Goal: Transaction & Acquisition: Download file/media

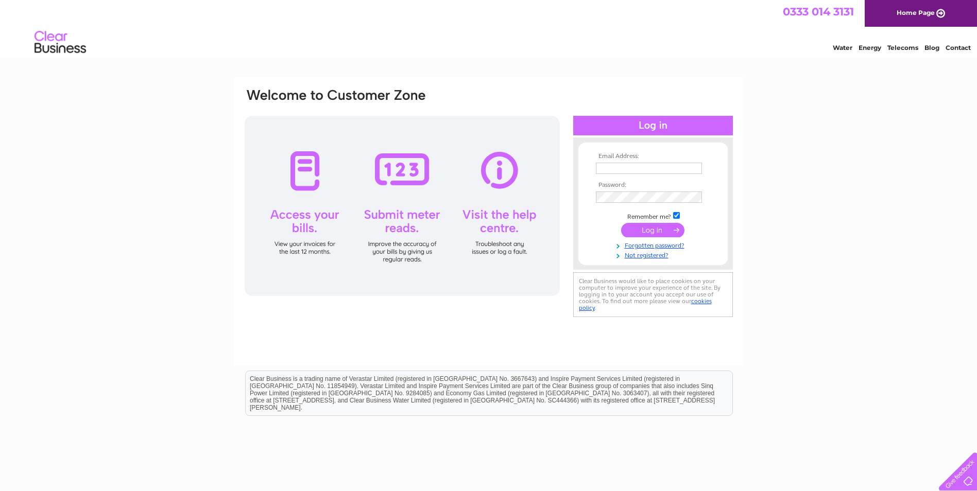
type input "lynne@ajallan.com"
click at [674, 232] on input "submit" at bounding box center [652, 230] width 63 height 14
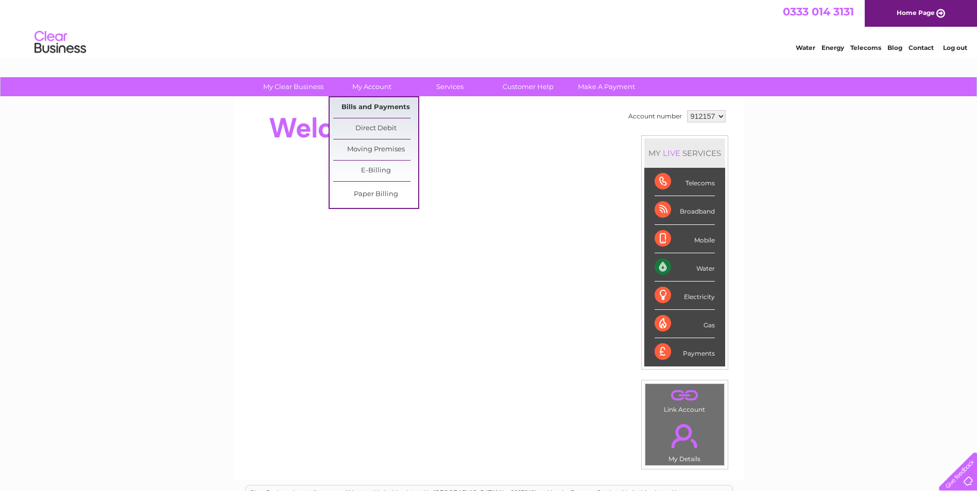
click at [372, 107] on link "Bills and Payments" at bounding box center [375, 107] width 85 height 21
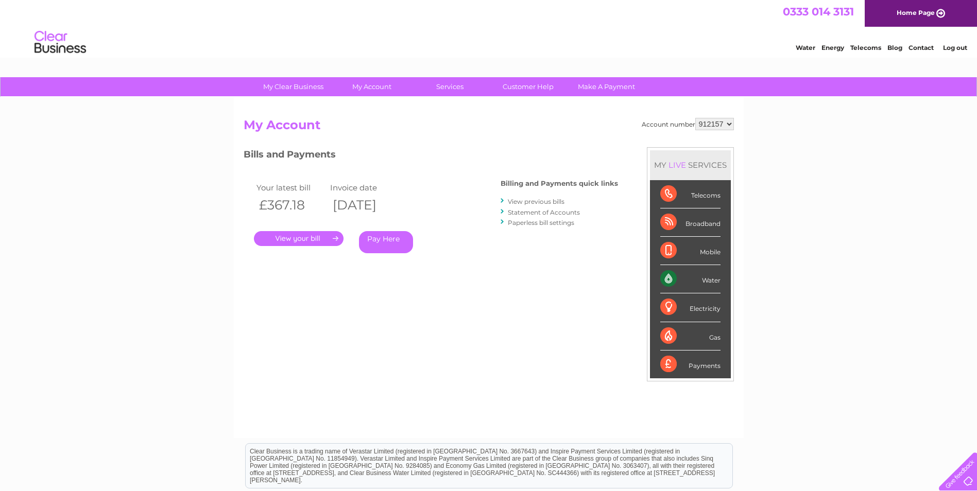
click at [548, 202] on link "View previous bills" at bounding box center [536, 202] width 57 height 8
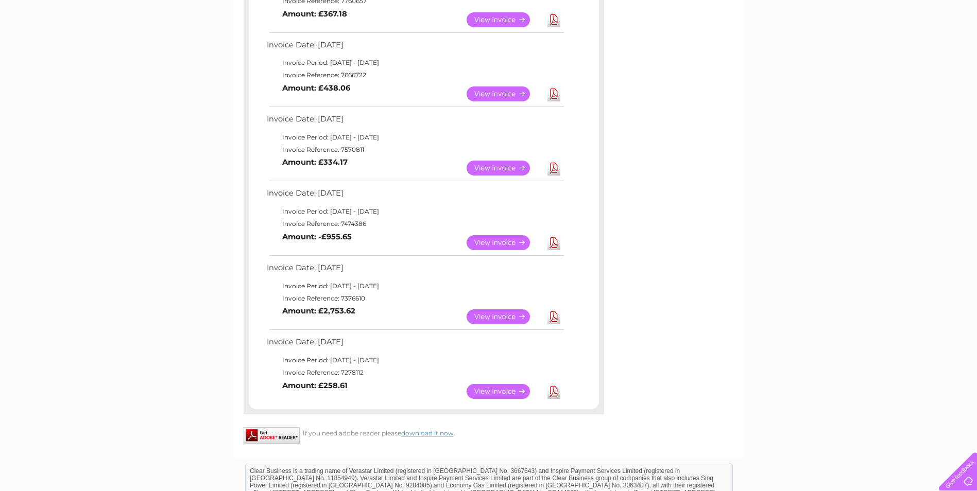
scroll to position [412, 0]
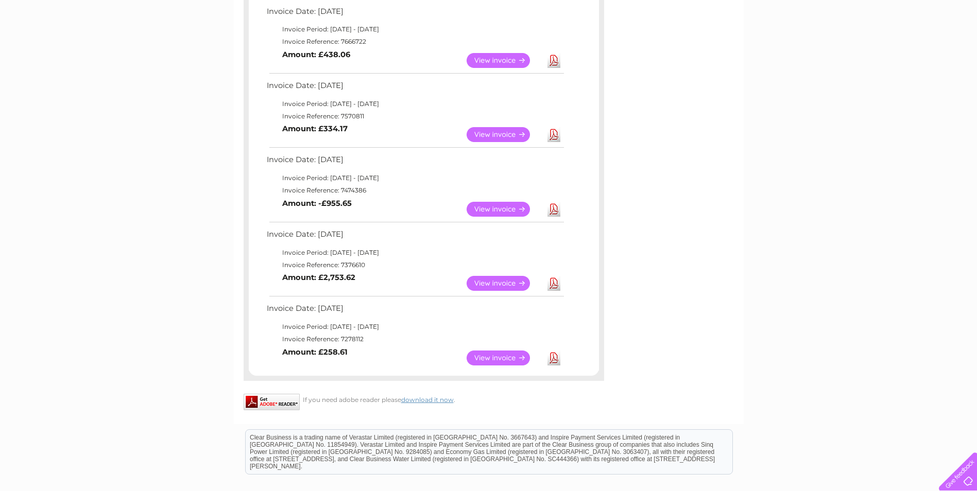
click at [481, 206] on link "View" at bounding box center [505, 209] width 76 height 15
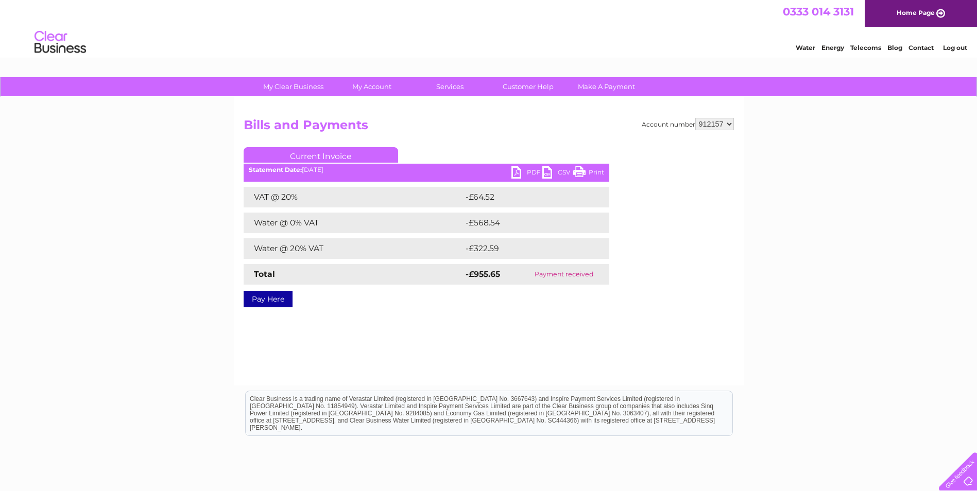
click at [524, 173] on link "PDF" at bounding box center [526, 173] width 31 height 15
